Goal: Find contact information: Find contact information

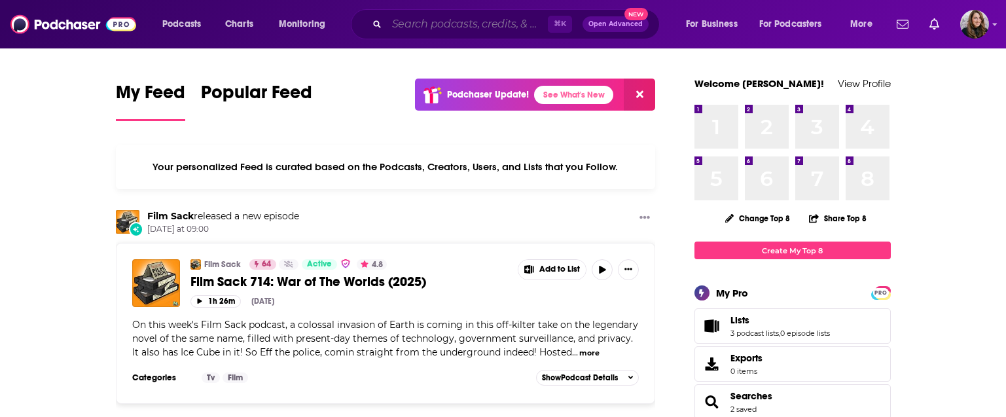
click at [422, 28] on input "Search podcasts, credits, & more..." at bounding box center [467, 24] width 161 height 21
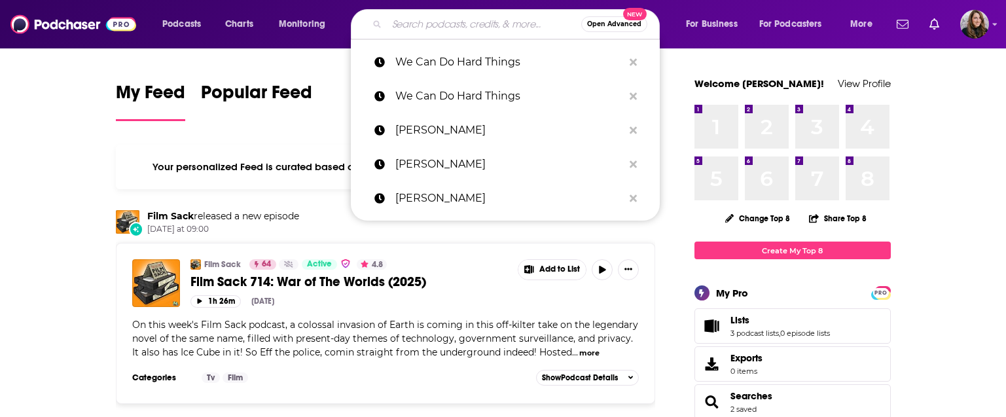
click at [422, 28] on input "Search podcasts, credits, & more..." at bounding box center [484, 24] width 194 height 21
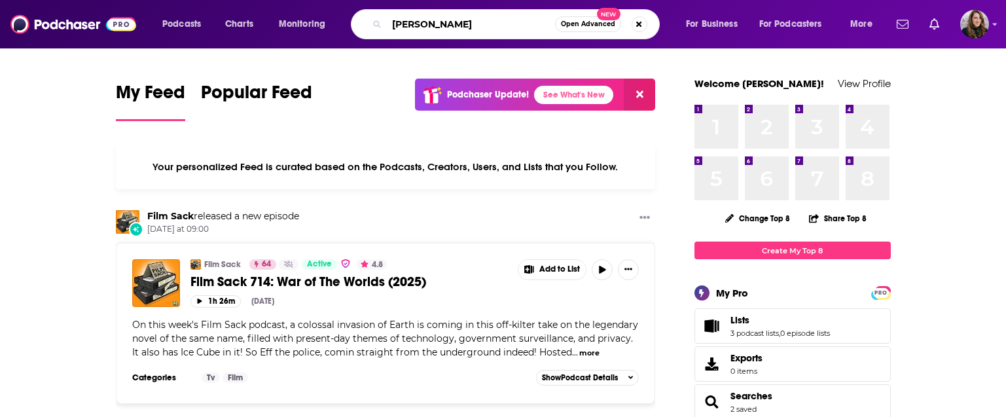
type input "[PERSON_NAME]"
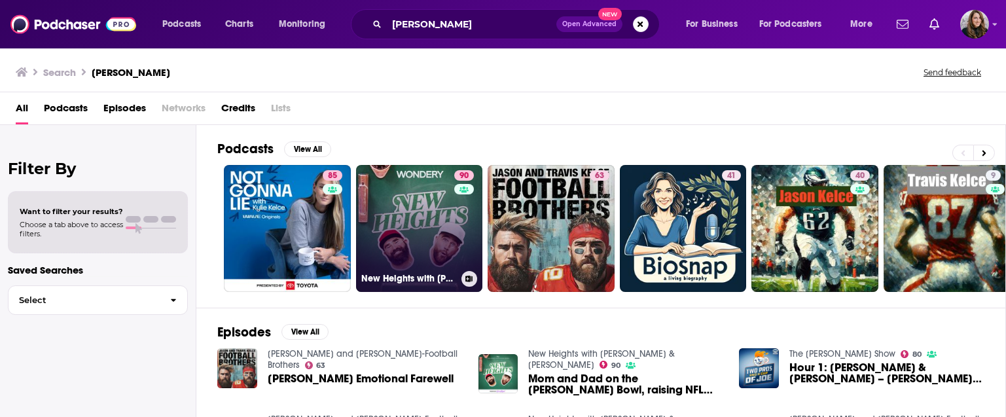
click at [416, 240] on link "90 [GEOGRAPHIC_DATA] with [PERSON_NAME] & [PERSON_NAME]" at bounding box center [419, 228] width 127 height 127
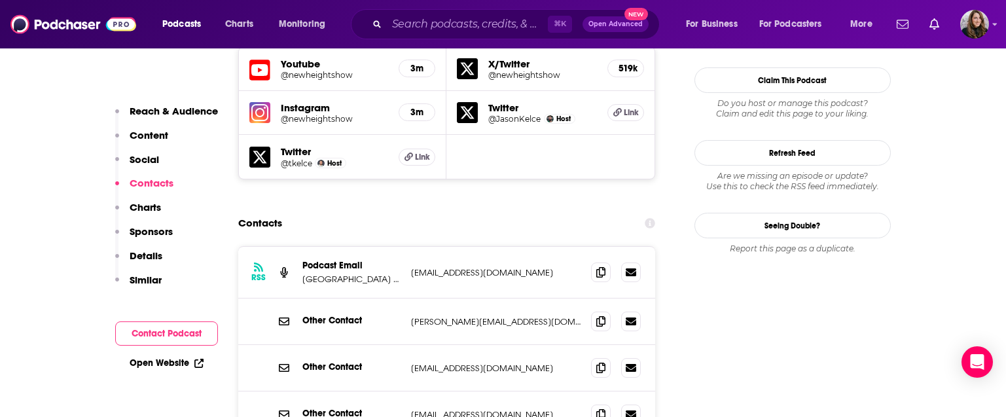
scroll to position [1228, 0]
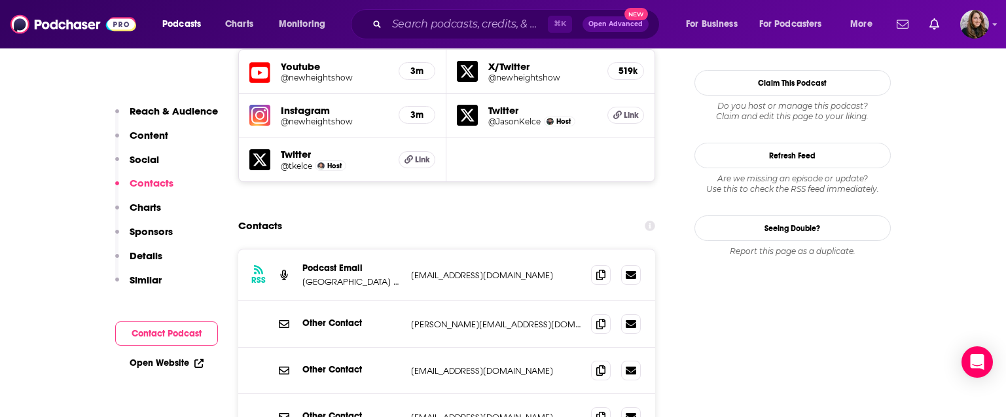
click at [519, 213] on div "Contacts" at bounding box center [447, 225] width 418 height 25
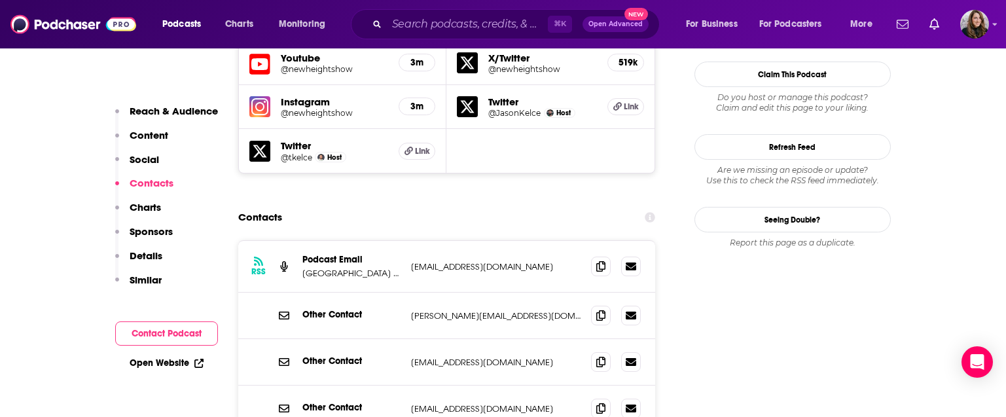
scroll to position [1239, 0]
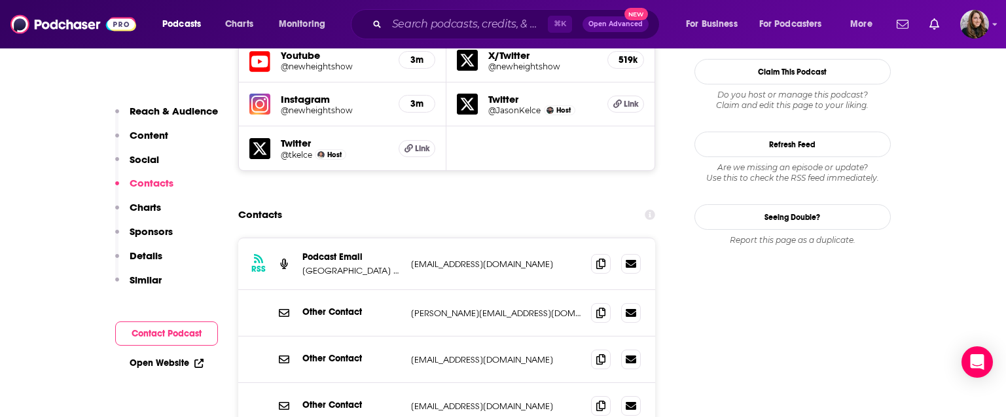
click at [518, 202] on div "Contacts" at bounding box center [447, 214] width 418 height 25
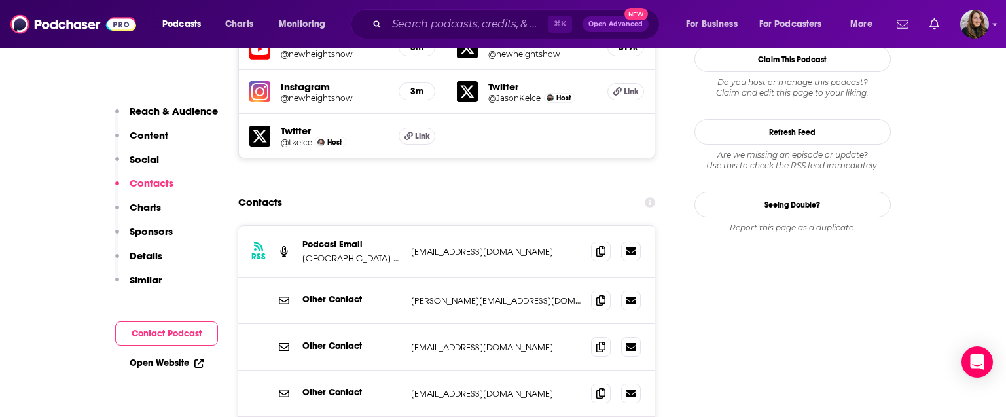
scroll to position [1248, 0]
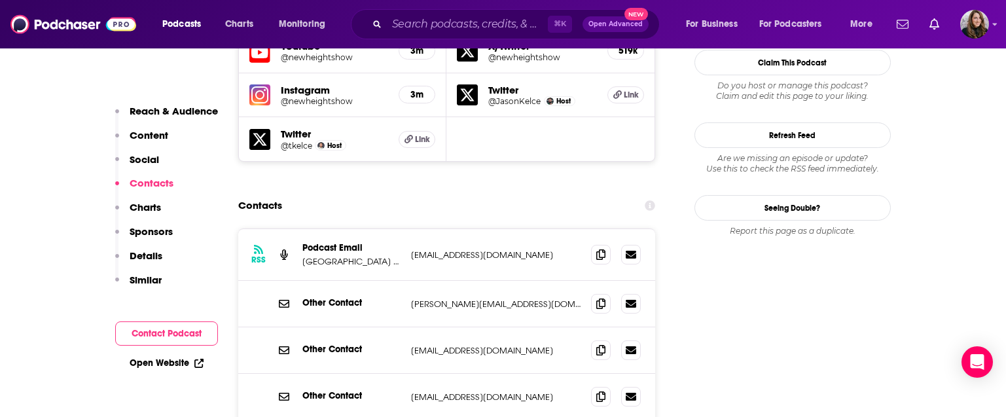
click at [654, 200] on icon at bounding box center [651, 205] width 10 height 10
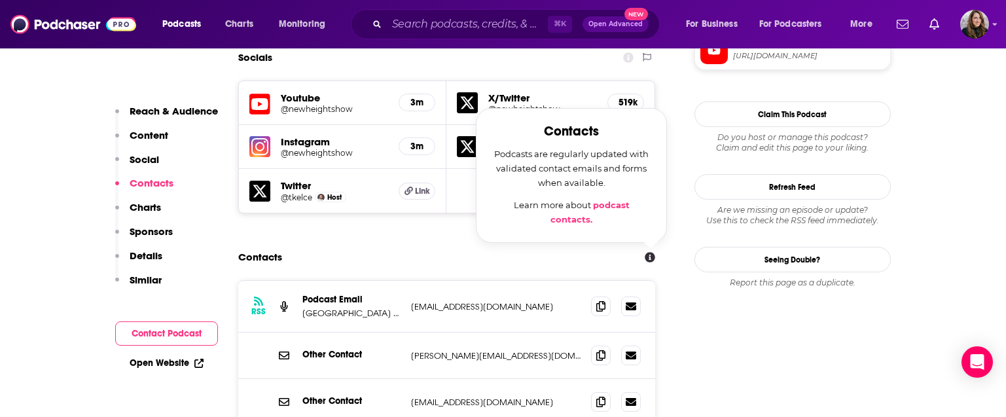
scroll to position [1193, 0]
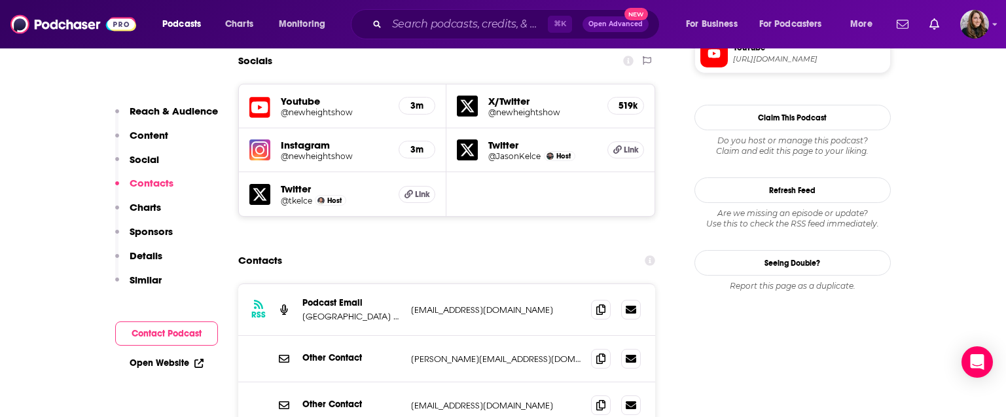
click at [572, 248] on div "Contacts" at bounding box center [447, 260] width 418 height 25
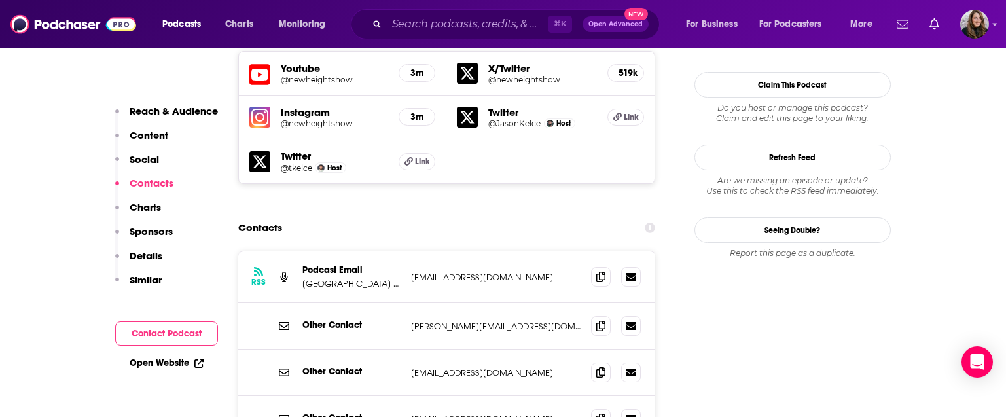
scroll to position [1258, 0]
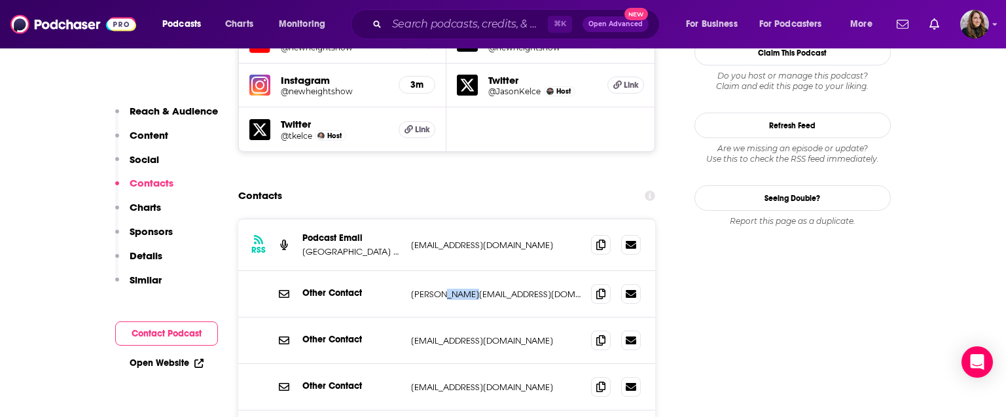
drag, startPoint x: 485, startPoint y: 210, endPoint x: 449, endPoint y: 208, distance: 36.1
click at [448, 289] on p "[PERSON_NAME][EMAIL_ADDRESS][DOMAIN_NAME]" at bounding box center [496, 294] width 170 height 11
copy p "[DOMAIN_NAME]"
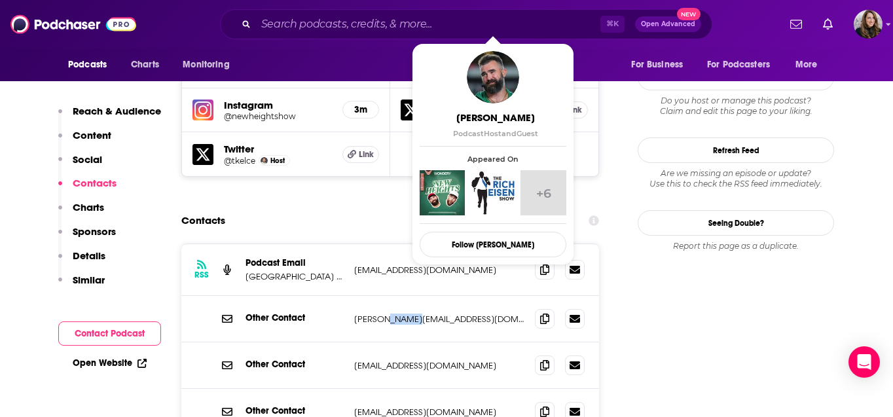
scroll to position [1282, 0]
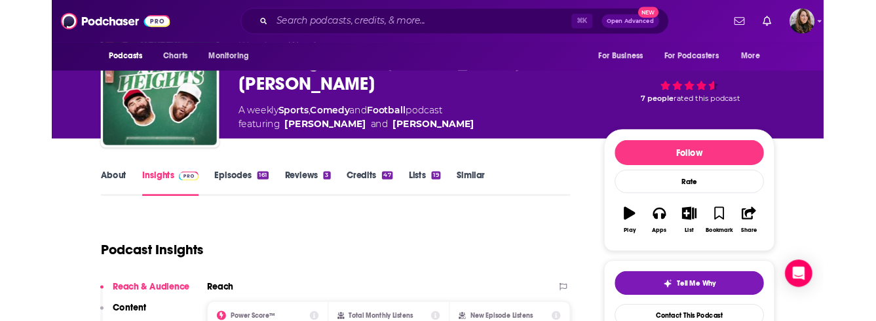
scroll to position [0, 0]
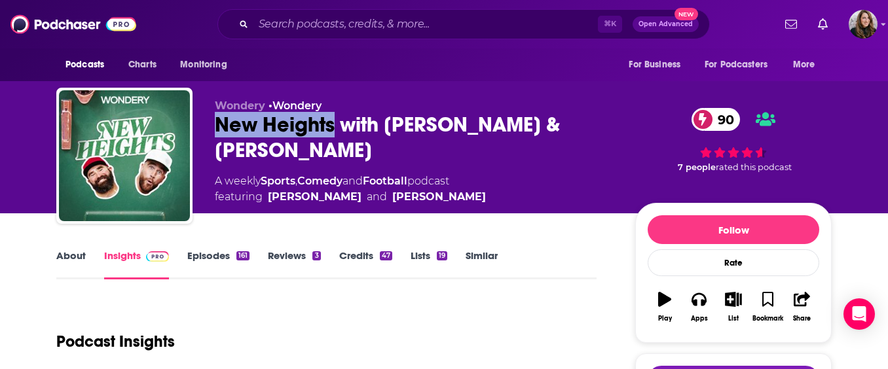
drag, startPoint x: 337, startPoint y: 130, endPoint x: 213, endPoint y: 128, distance: 124.4
click at [213, 128] on div "Wondery • Wondery New Heights with [PERSON_NAME] & [PERSON_NAME] 90 A weekly Sp…" at bounding box center [443, 158] width 775 height 141
copy h2 "[GEOGRAPHIC_DATA]"
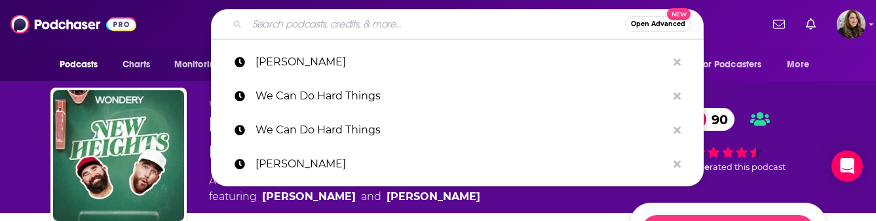
click at [339, 28] on input "Search podcasts, credits, & more..." at bounding box center [436, 24] width 378 height 21
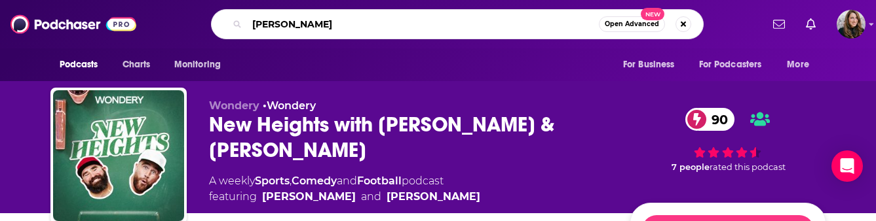
type input "[PERSON_NAME] podcast"
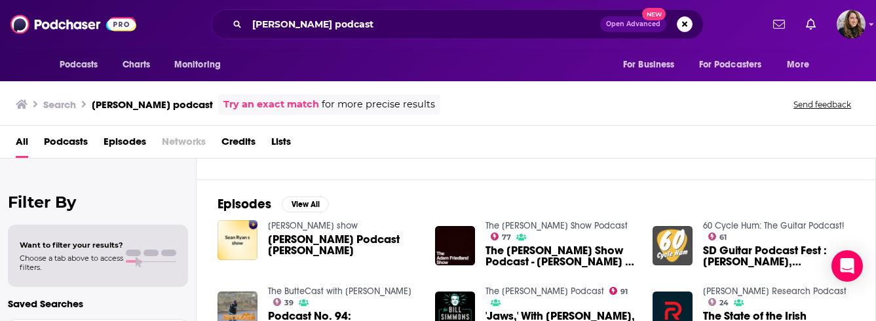
scroll to position [132, 0]
